Goal: Information Seeking & Learning: Check status

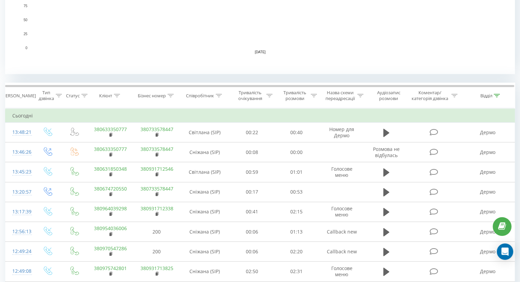
scroll to position [239, 0]
